Goal: Book appointment/travel/reservation

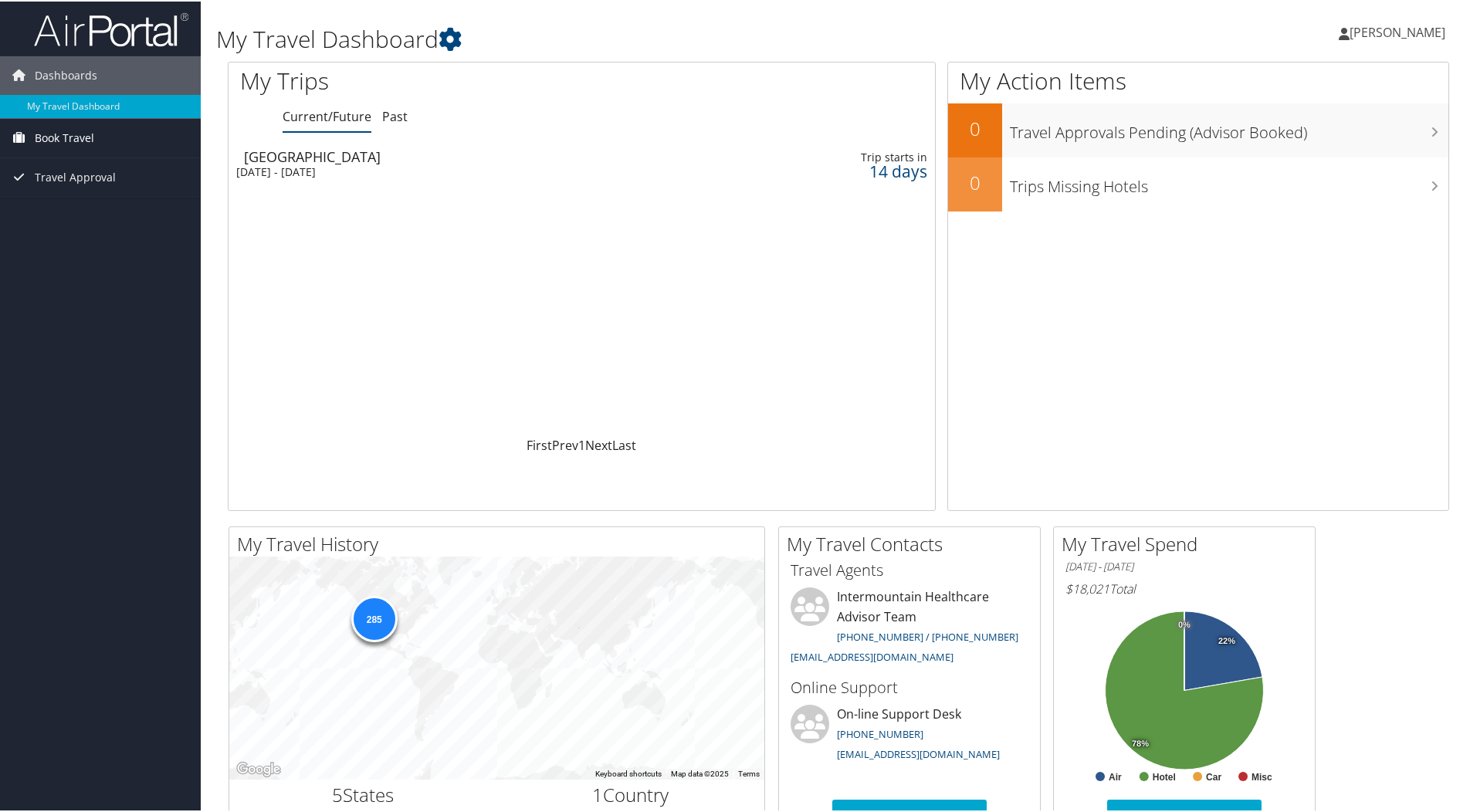
click at [61, 136] on span "Book Travel" at bounding box center [64, 136] width 60 height 39
click at [70, 193] on link "Book/Manage Online Trips" at bounding box center [100, 190] width 201 height 23
